Goal: Information Seeking & Learning: Learn about a topic

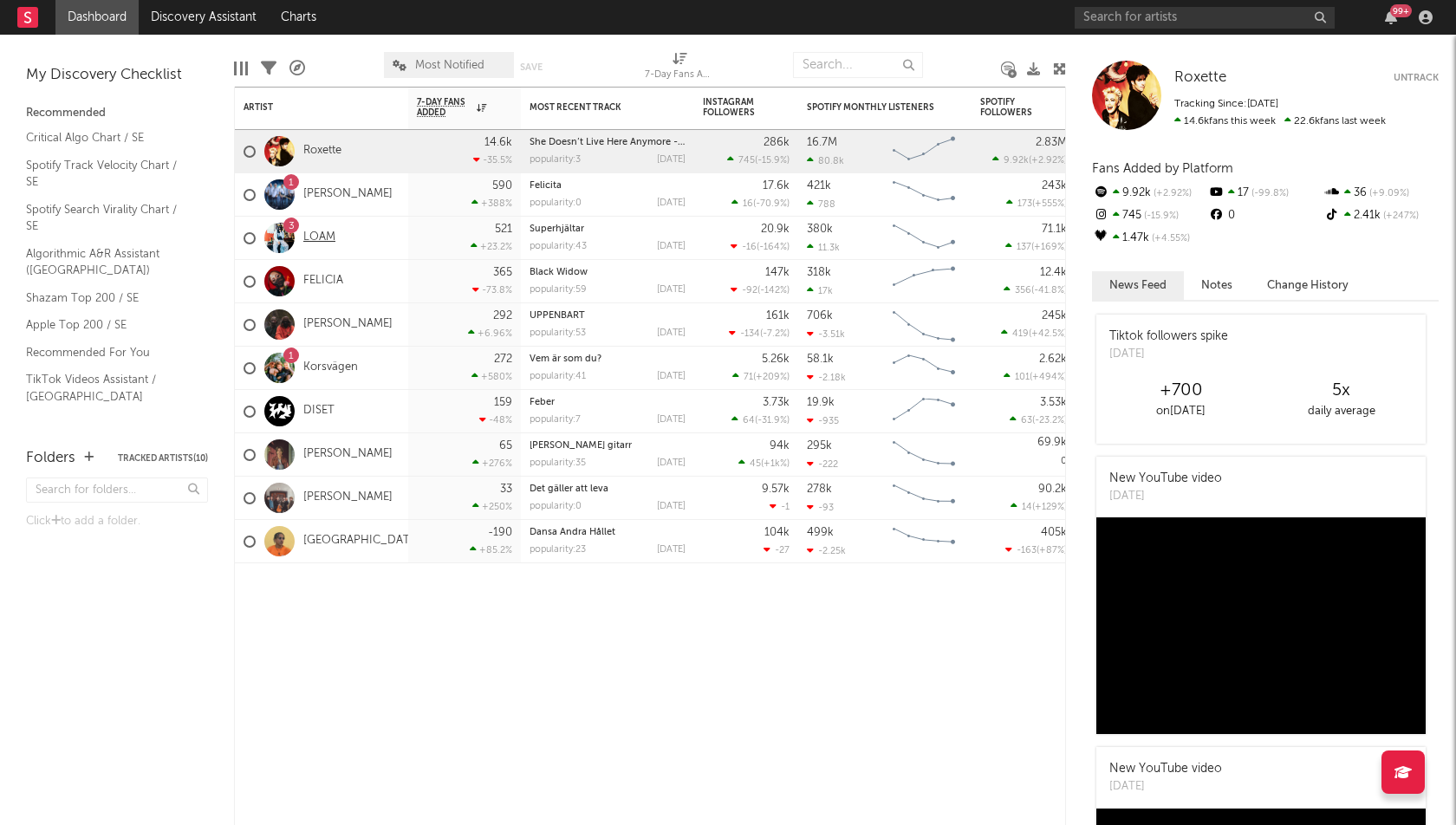
click at [321, 237] on link "LOAM" at bounding box center [319, 237] width 32 height 15
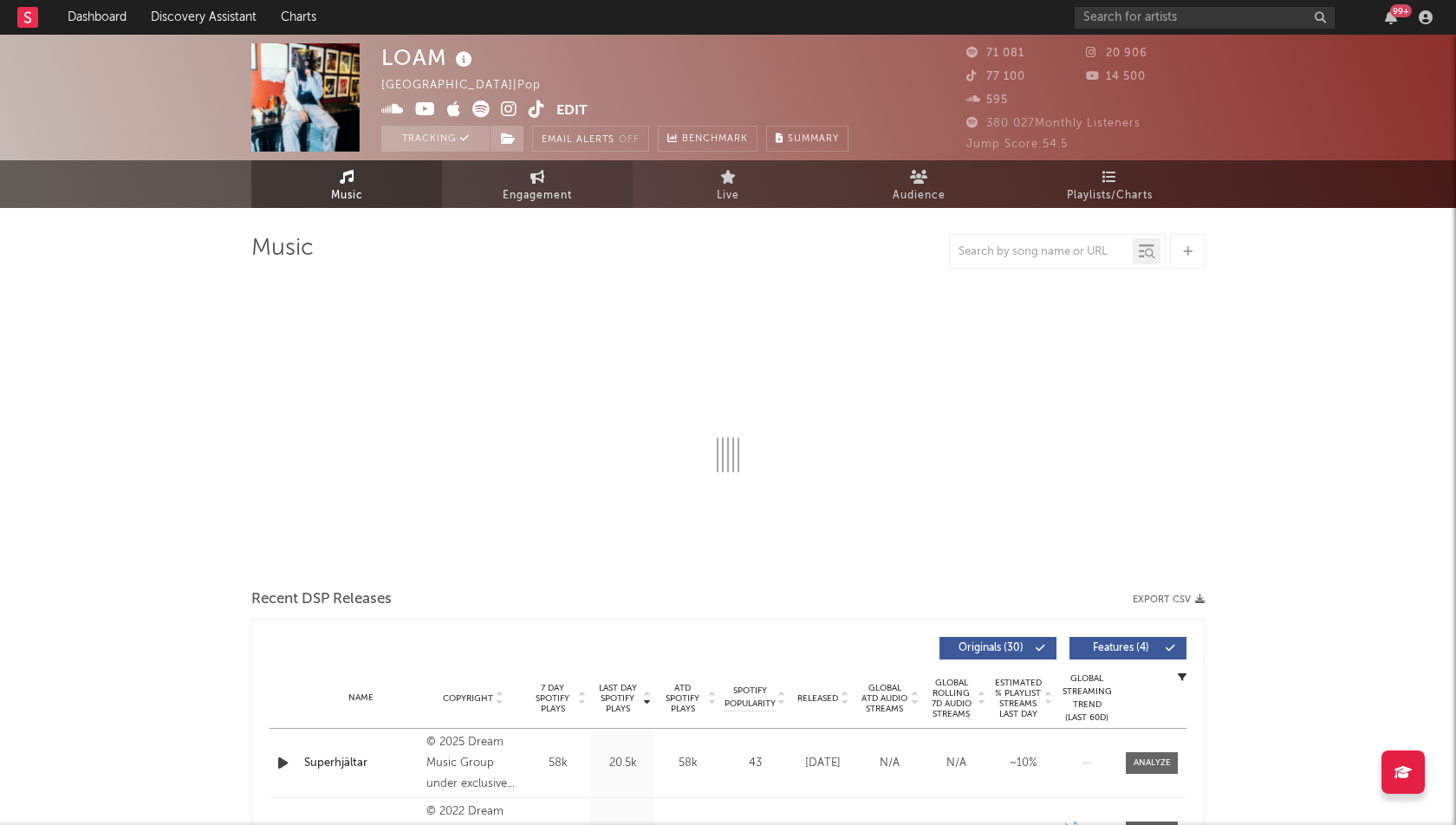
select select "6m"
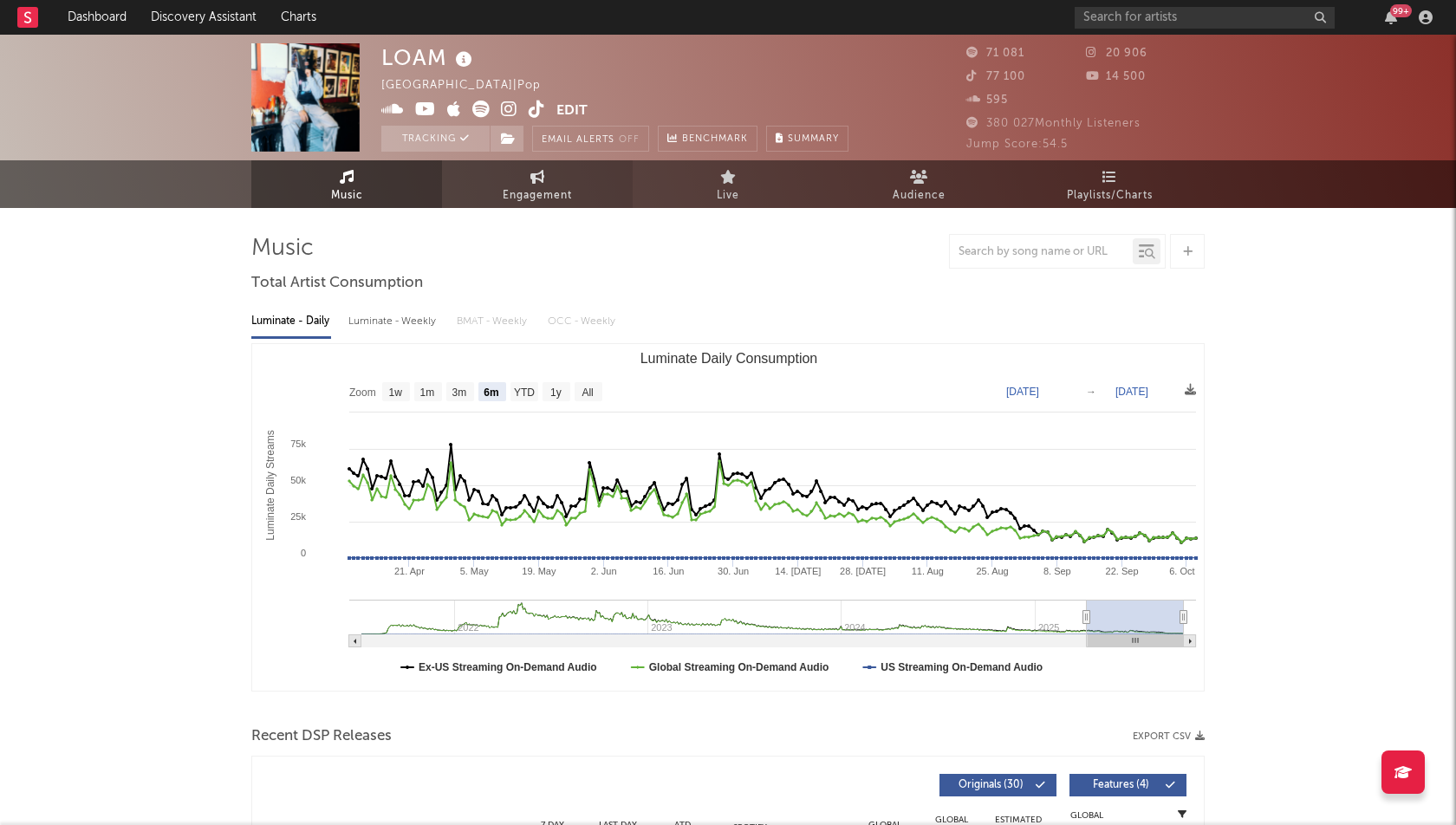
select select "6m"
click at [558, 171] on link "Engagement" at bounding box center [536, 183] width 190 height 48
select select "1w"
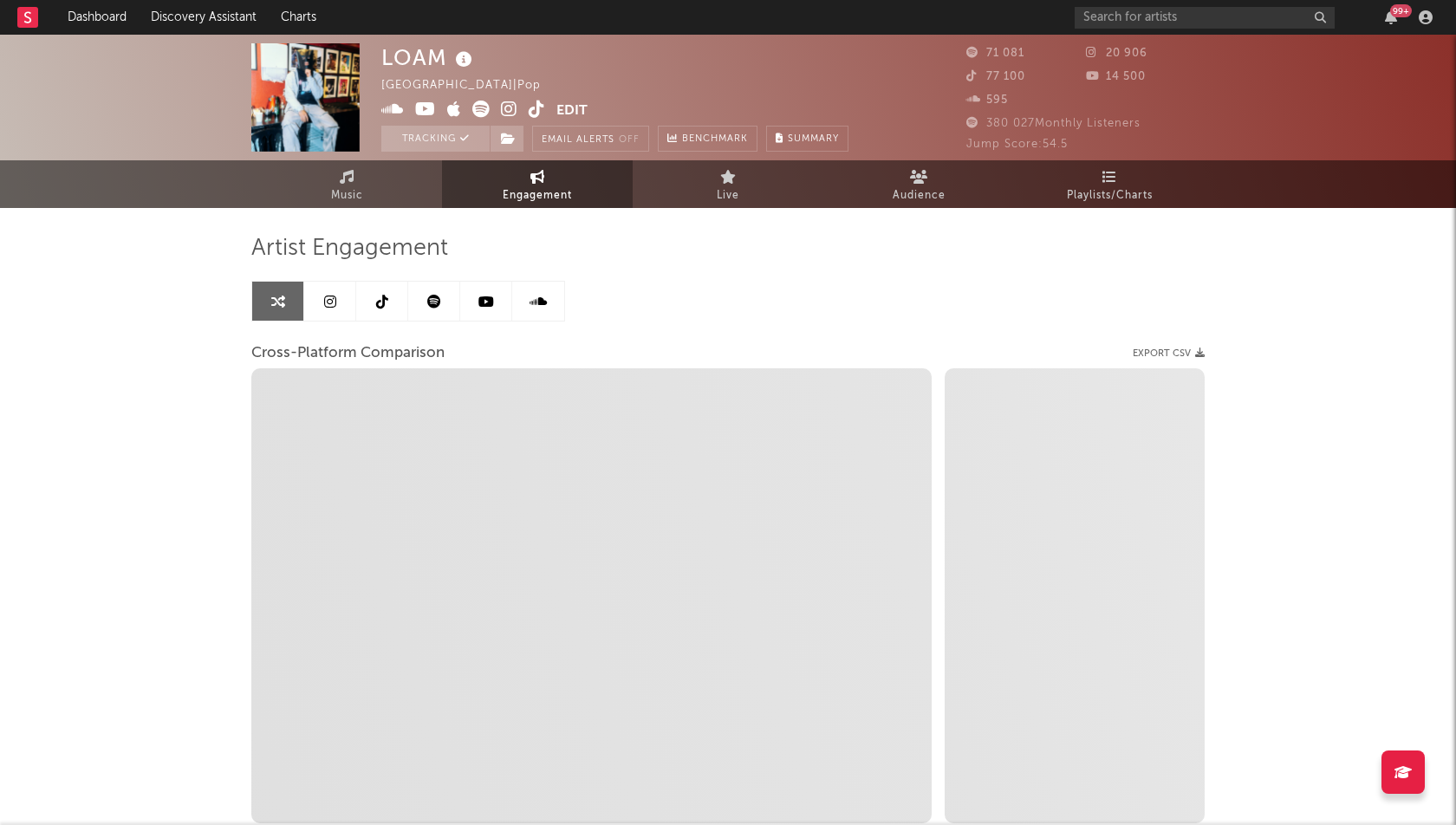
select select "1m"
